Goal: Task Accomplishment & Management: Use online tool/utility

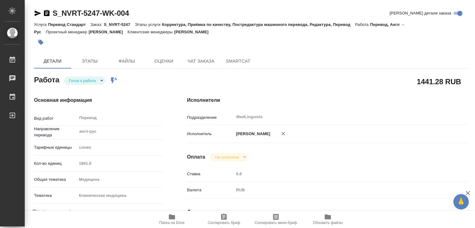
type textarea "x"
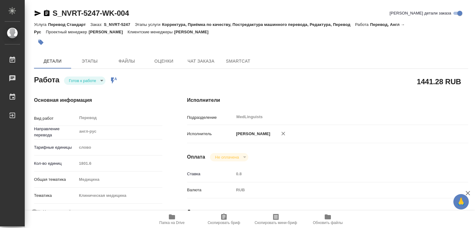
type textarea "x"
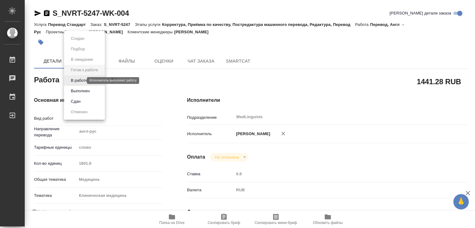
click at [82, 81] on body "🙏 .cls-1 fill:#fff; AWATERA Chechilova Mariia Работы Чаты График Выйти S_NVRT-5…" at bounding box center [237, 114] width 475 height 228
click at [76, 92] on button "Выполнен" at bounding box center [80, 91] width 23 height 7
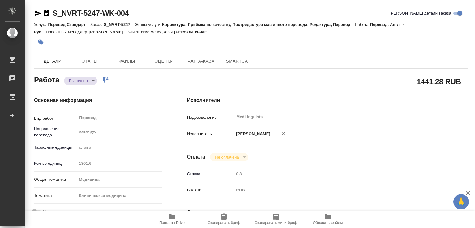
type textarea "x"
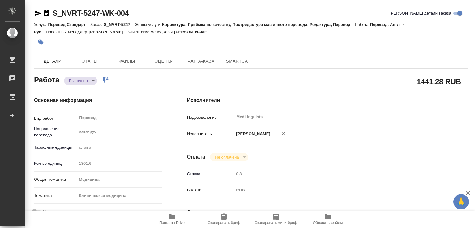
type textarea "x"
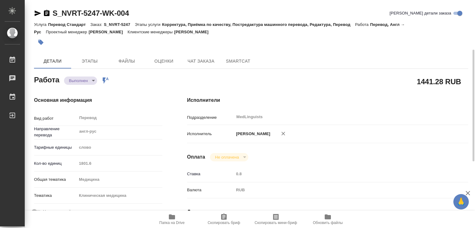
scroll to position [33, 0]
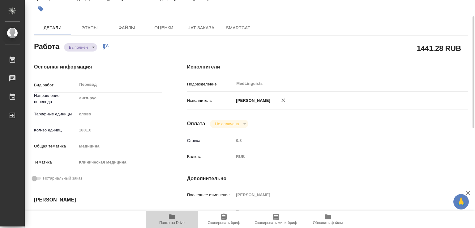
click at [171, 218] on icon "button" at bounding box center [172, 217] width 6 height 5
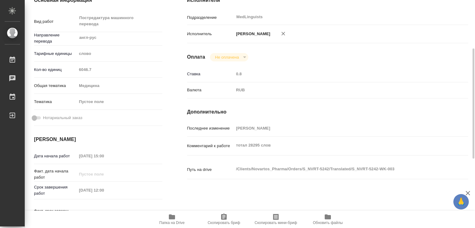
scroll to position [33, 0]
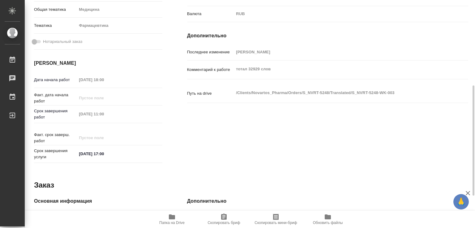
scroll to position [110, 0]
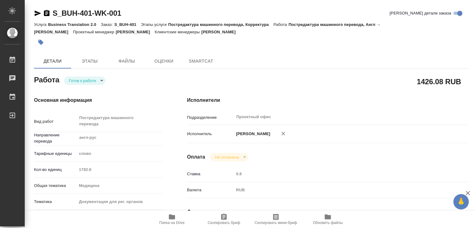
type textarea "x"
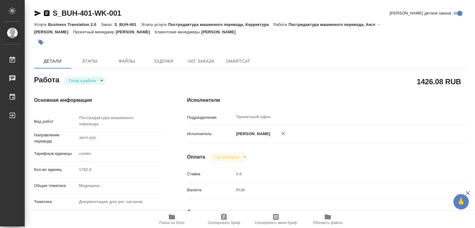
type textarea "x"
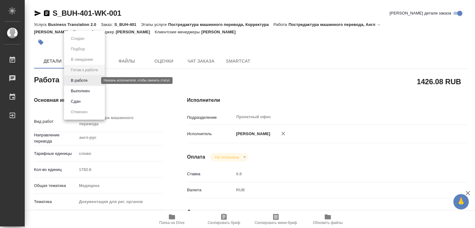
click at [91, 80] on body "🙏 .cls-1 fill:#fff; AWATERA Chechilova [PERSON_NAME] Чаты График Выйти S_BUH-40…" at bounding box center [237, 114] width 475 height 228
click at [82, 79] on button "В работе" at bounding box center [79, 80] width 20 height 7
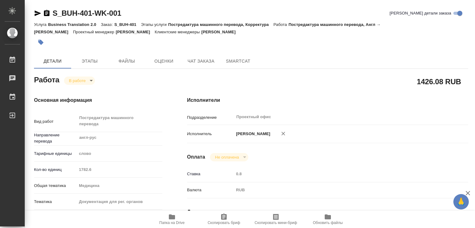
type textarea "x"
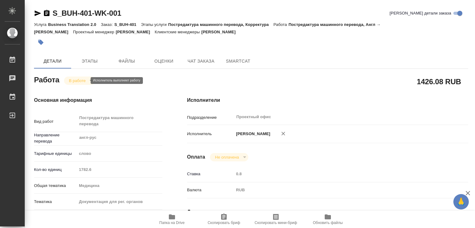
type textarea "x"
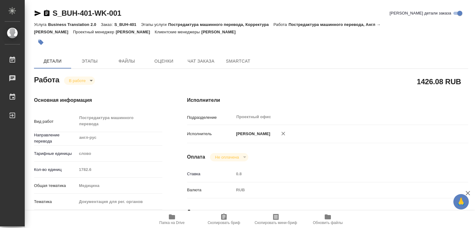
type textarea "x"
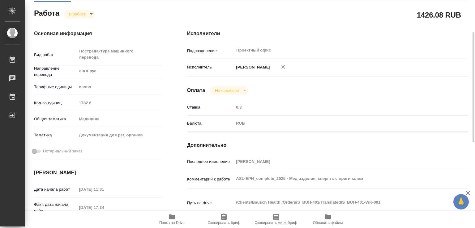
scroll to position [100, 0]
